Goal: Information Seeking & Learning: Learn about a topic

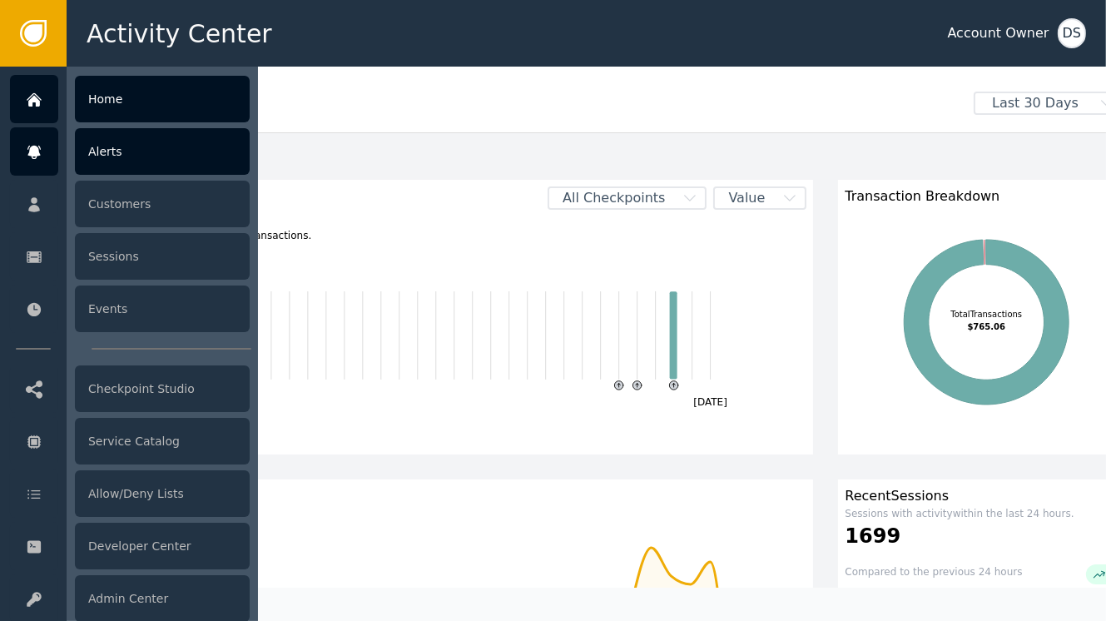
click at [146, 142] on div "Alerts" at bounding box center [162, 151] width 175 height 47
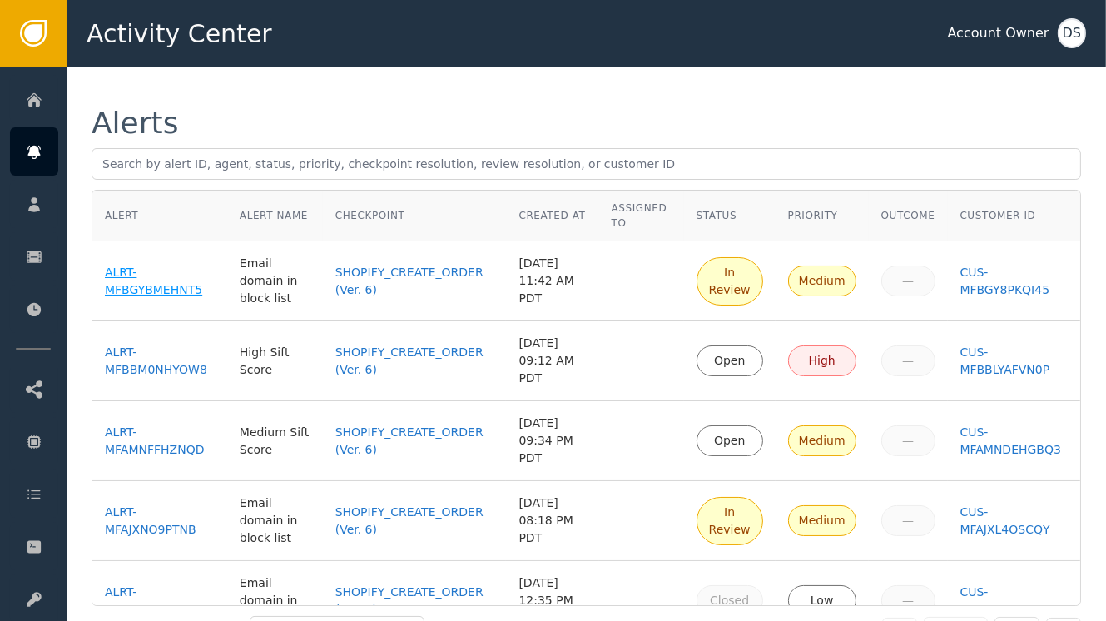
click at [138, 280] on div "ALRT-MFBGYBMEHNT5" at bounding box center [160, 281] width 110 height 35
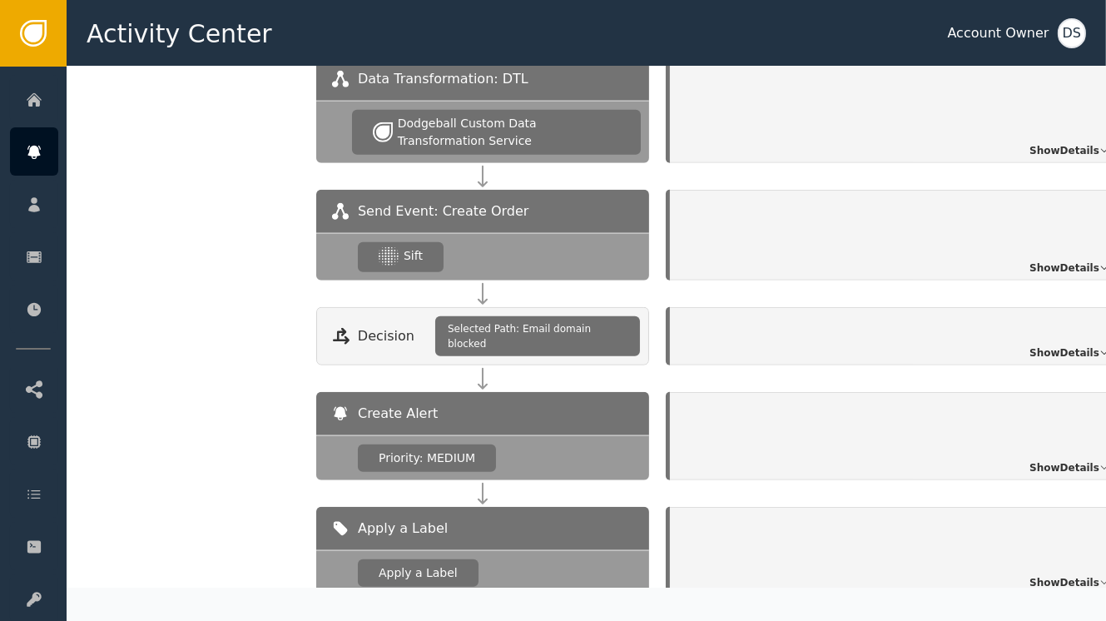
scroll to position [1672, 0]
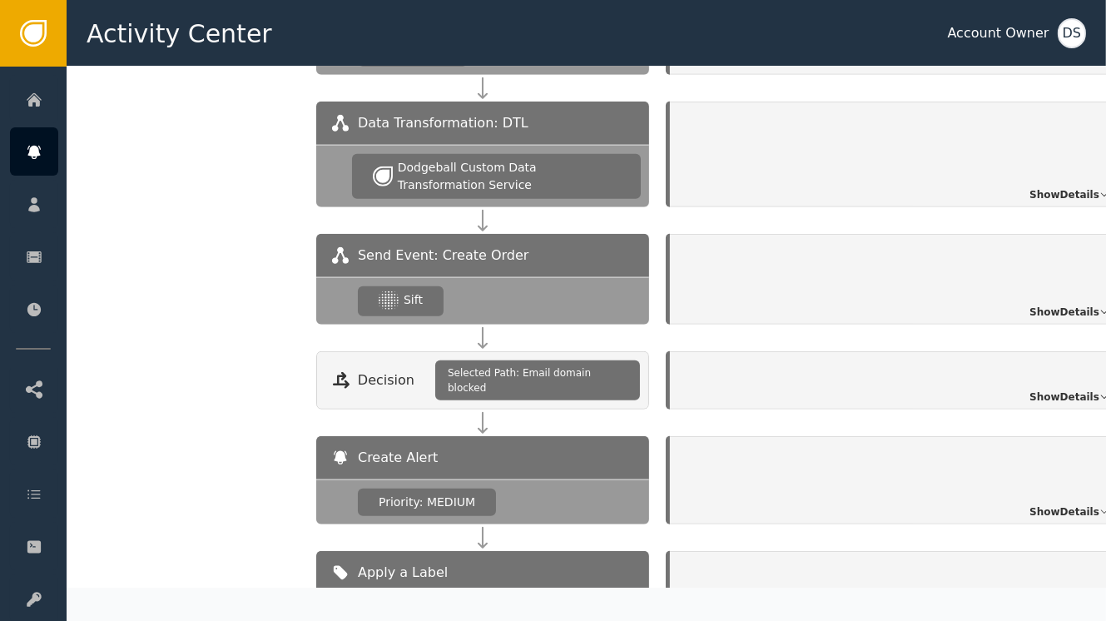
click at [1078, 305] on span "Show Details" at bounding box center [1064, 312] width 70 height 15
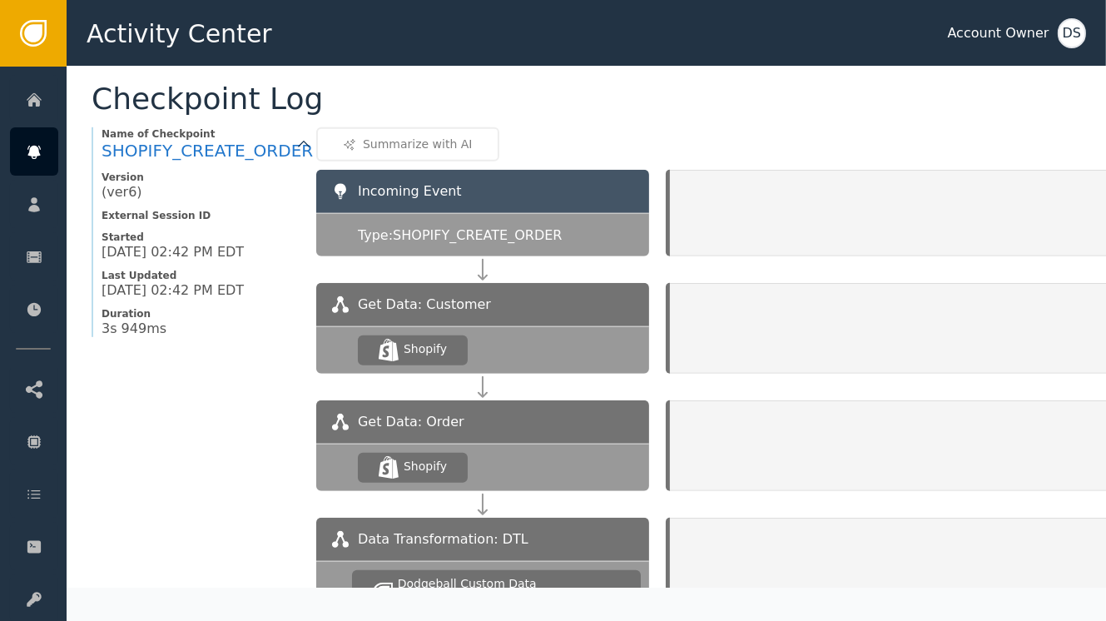
scroll to position [1256, 142]
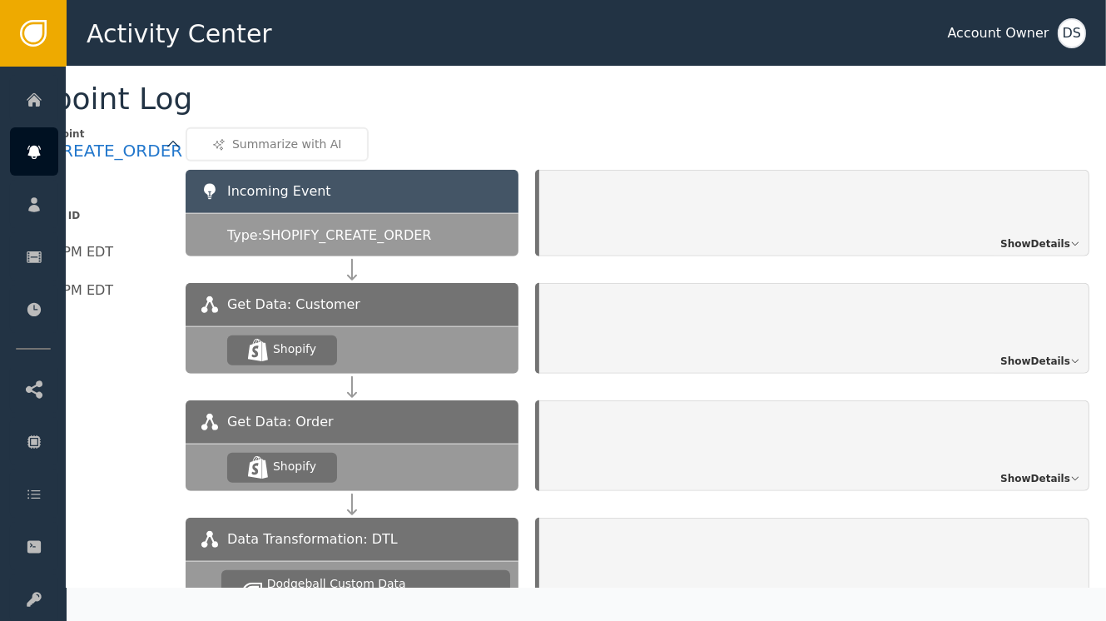
click at [1008, 236] on span "Show Details" at bounding box center [1035, 243] width 70 height 15
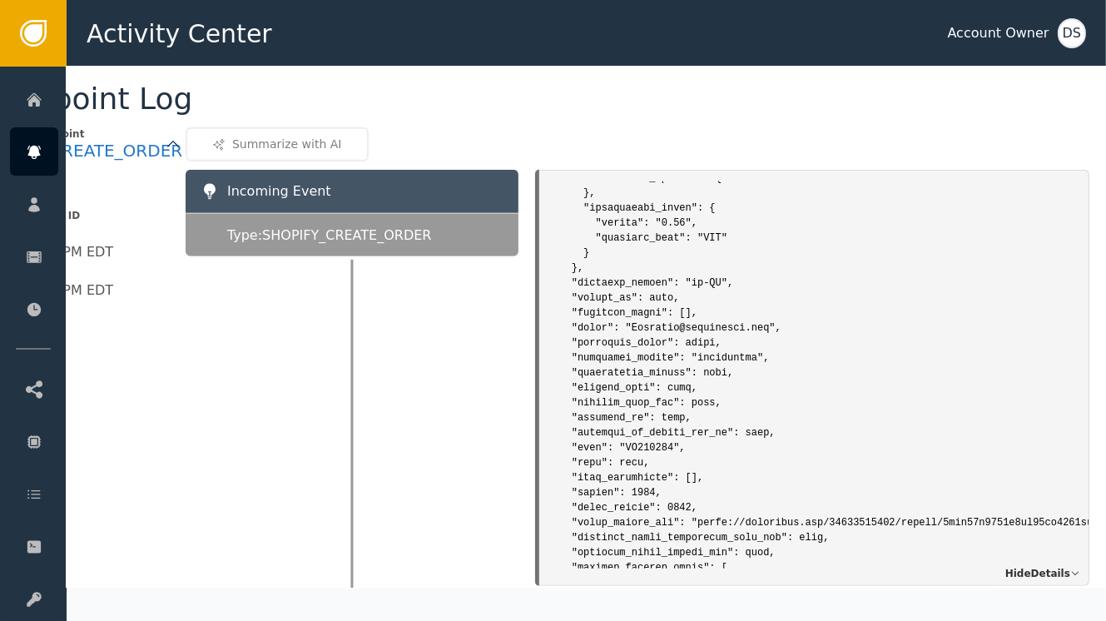
scroll to position [1581, 0]
